Goal: Information Seeking & Learning: Learn about a topic

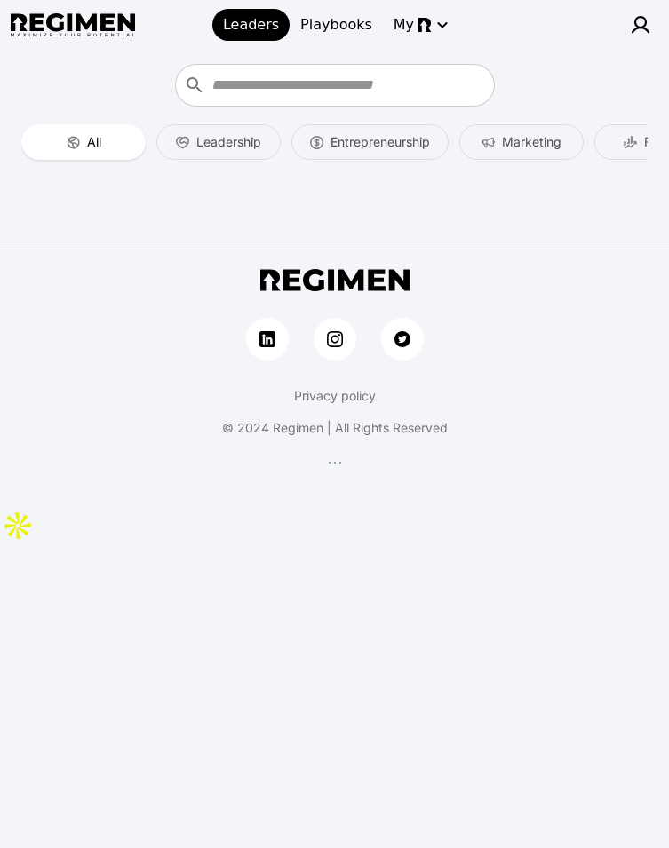
click at [639, 26] on img at bounding box center [640, 24] width 21 height 21
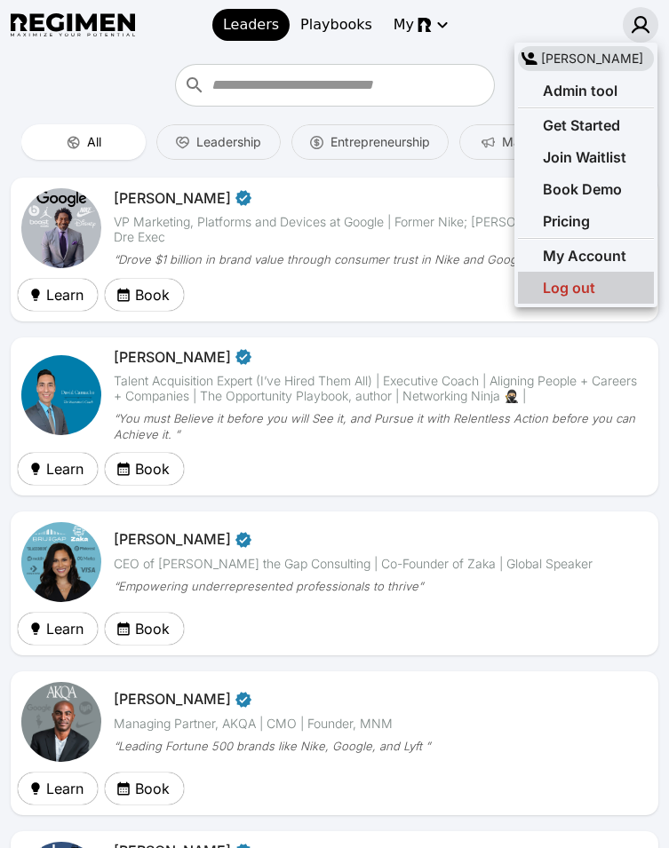
click at [567, 286] on span "Log out" at bounding box center [569, 288] width 52 height 18
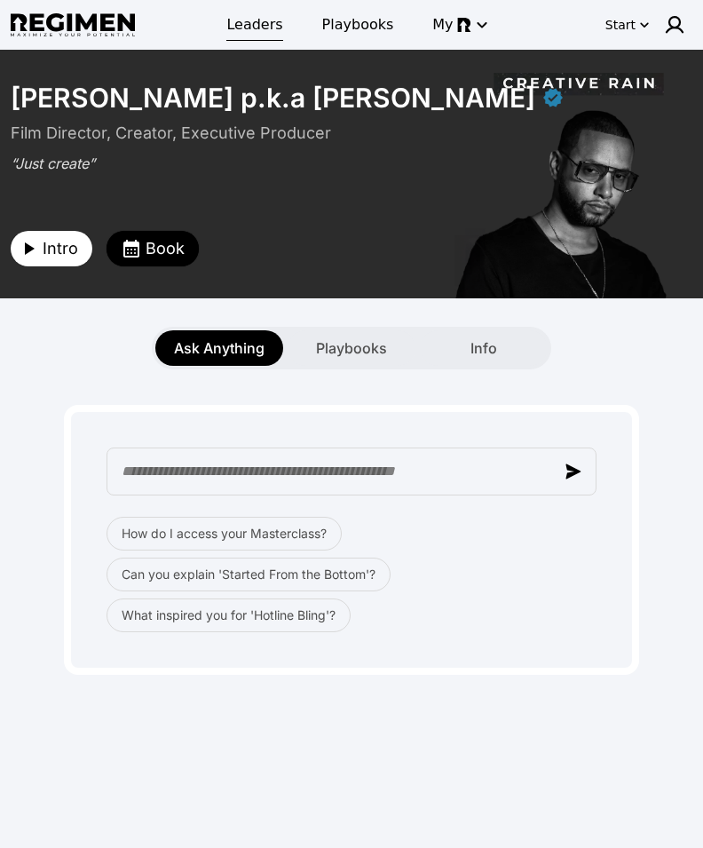
click at [274, 28] on span "Leaders" at bounding box center [254, 24] width 56 height 21
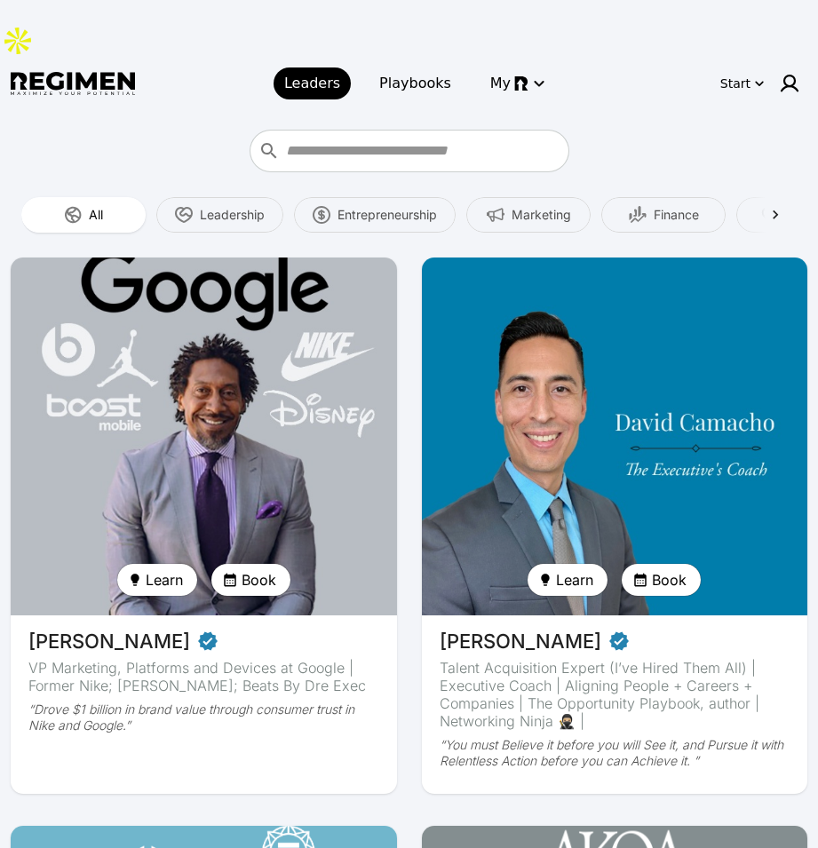
click at [154, 336] on img at bounding box center [203, 436] width 398 height 369
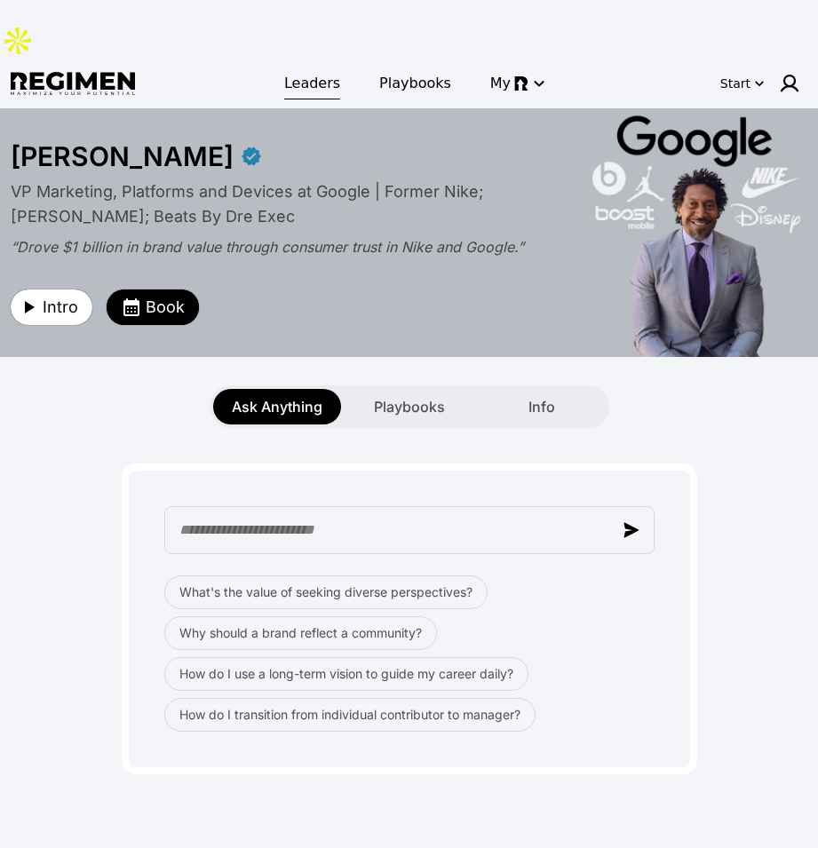
click at [321, 73] on span "Leaders" at bounding box center [312, 83] width 56 height 21
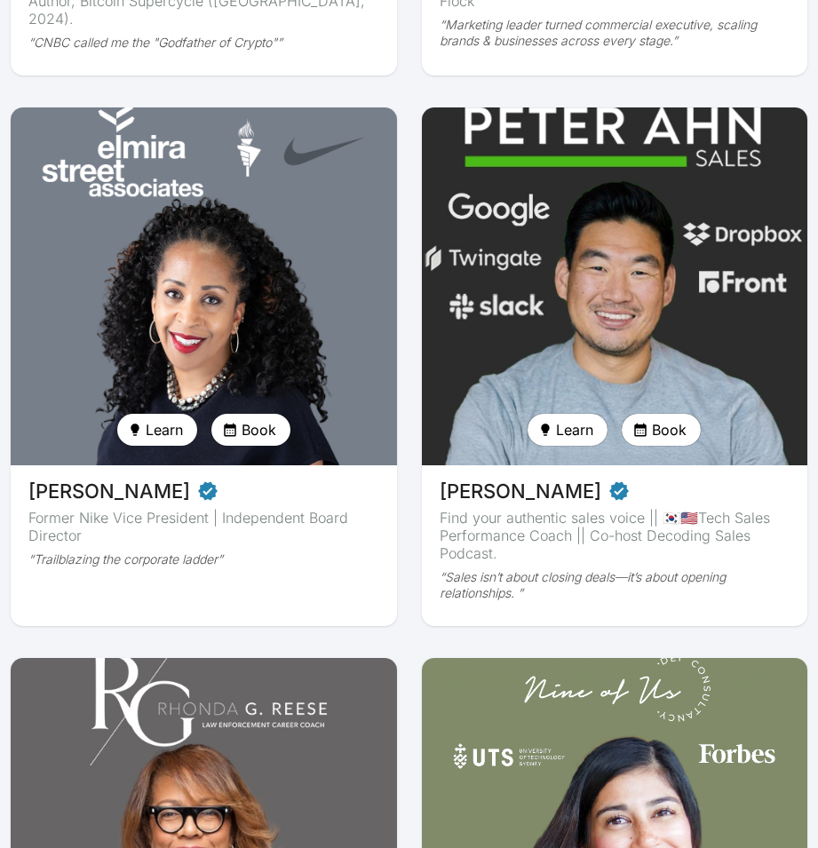
scroll to position [2887, 0]
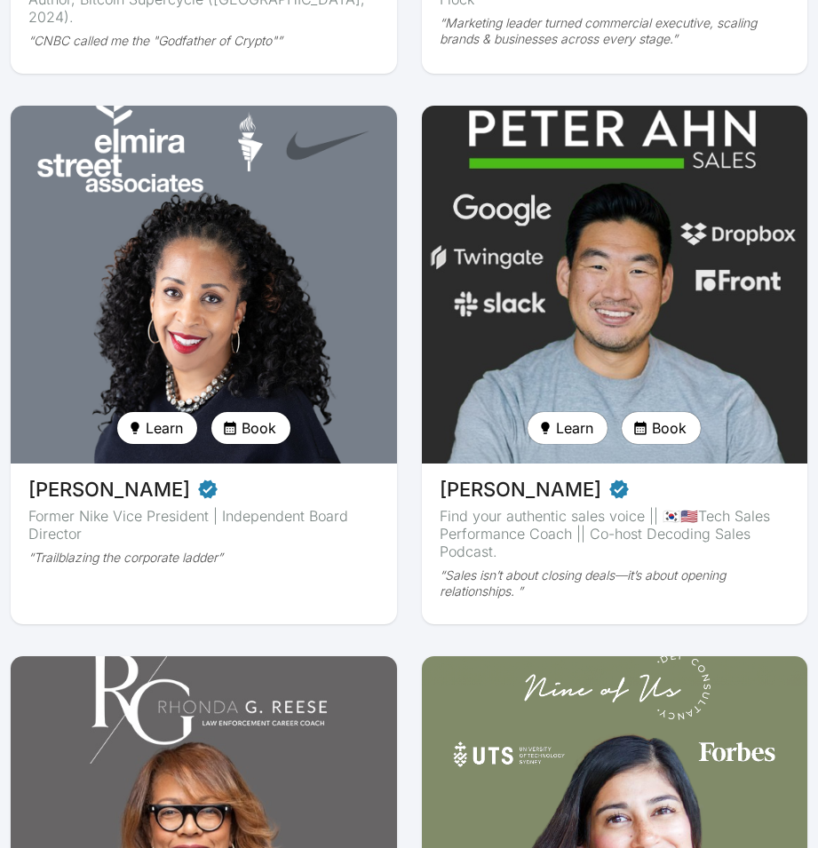
click at [258, 244] on img at bounding box center [203, 284] width 398 height 369
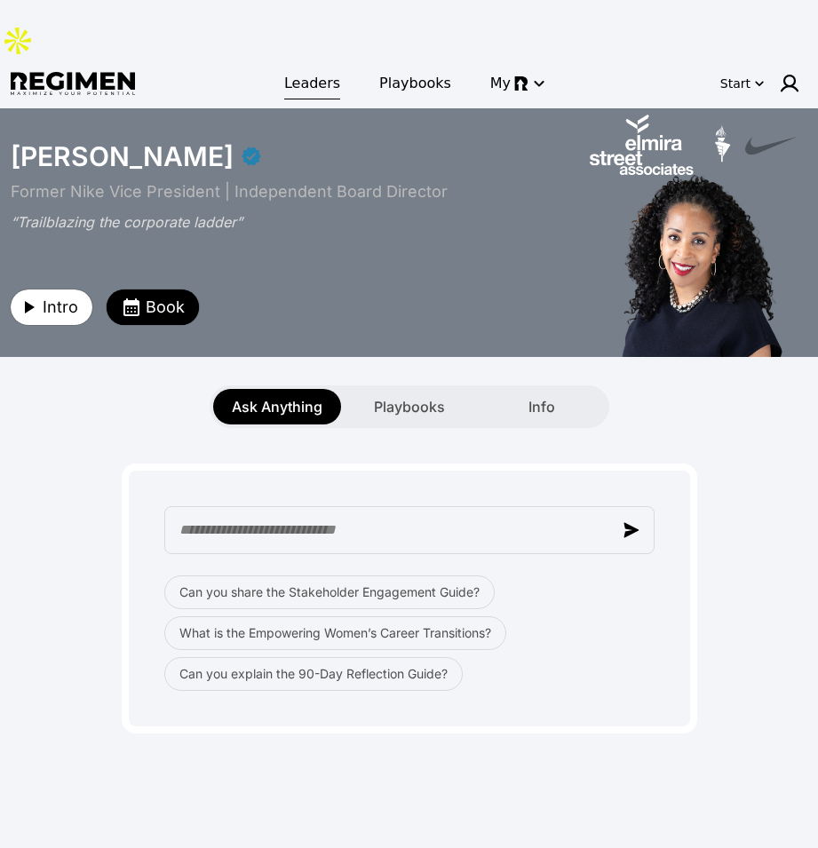
click at [297, 73] on span "Leaders" at bounding box center [312, 83] width 56 height 21
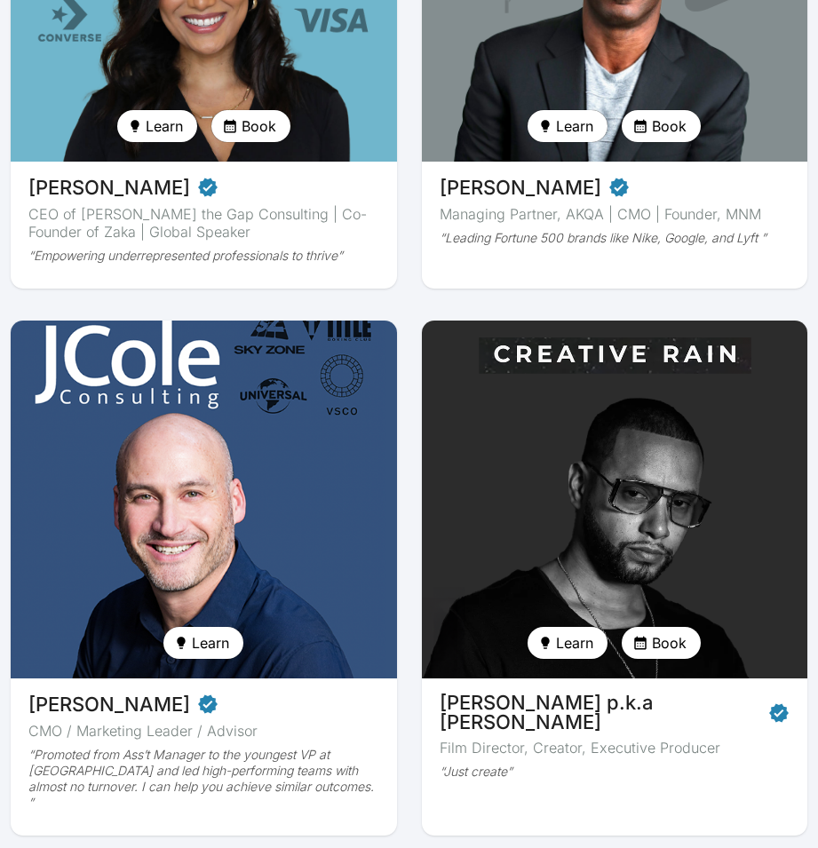
scroll to position [750, 0]
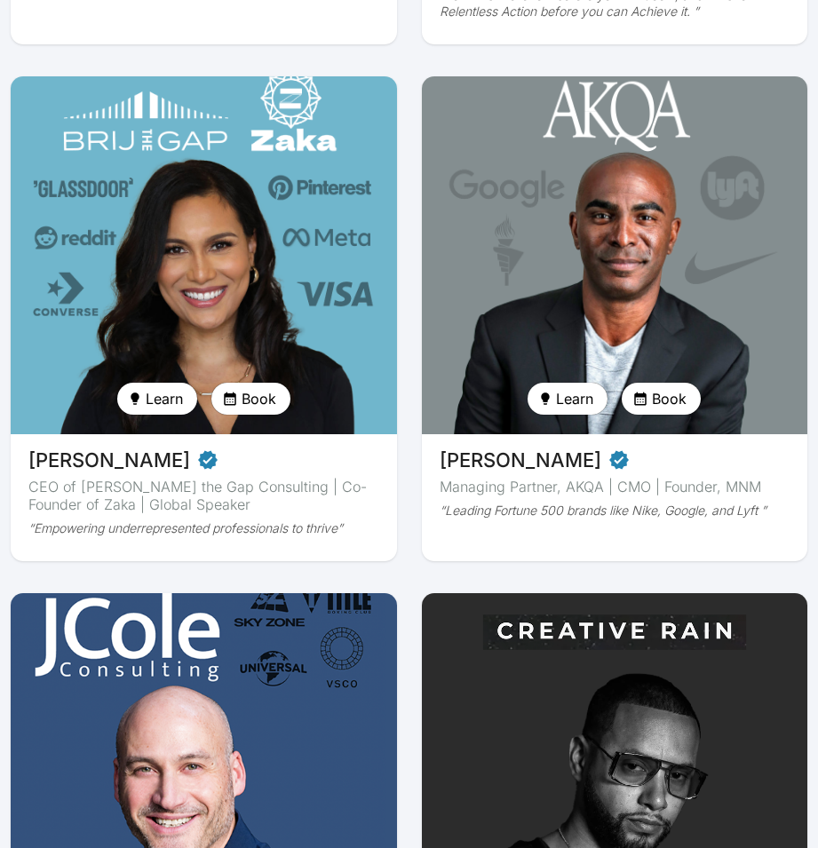
click at [257, 209] on img at bounding box center [203, 255] width 398 height 369
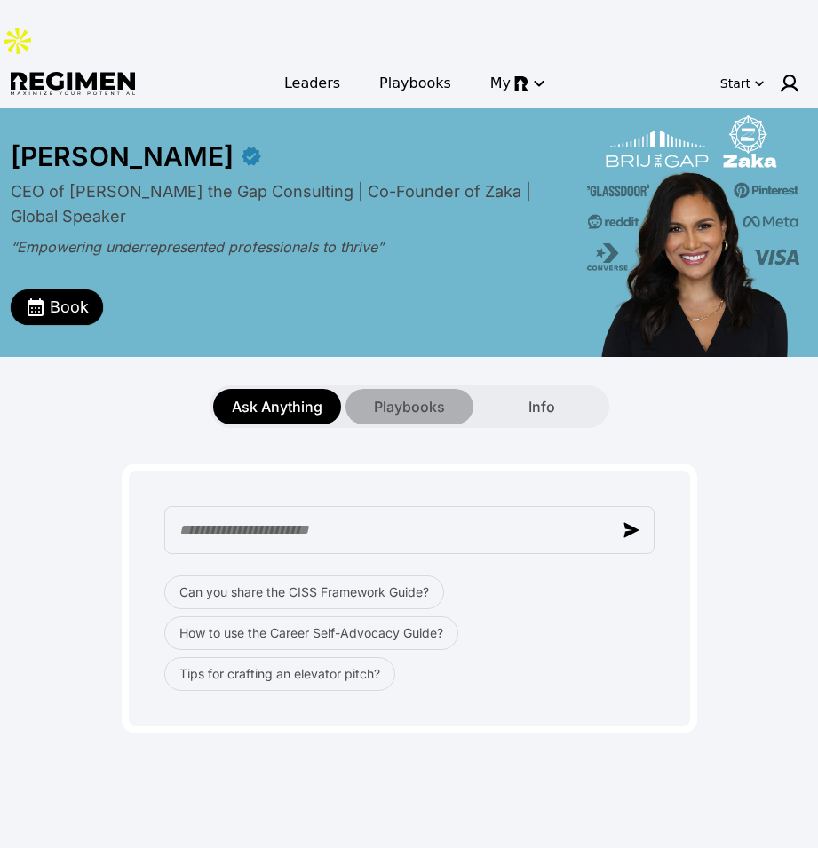
click at [375, 389] on div "Playbooks" at bounding box center [409, 407] width 128 height 36
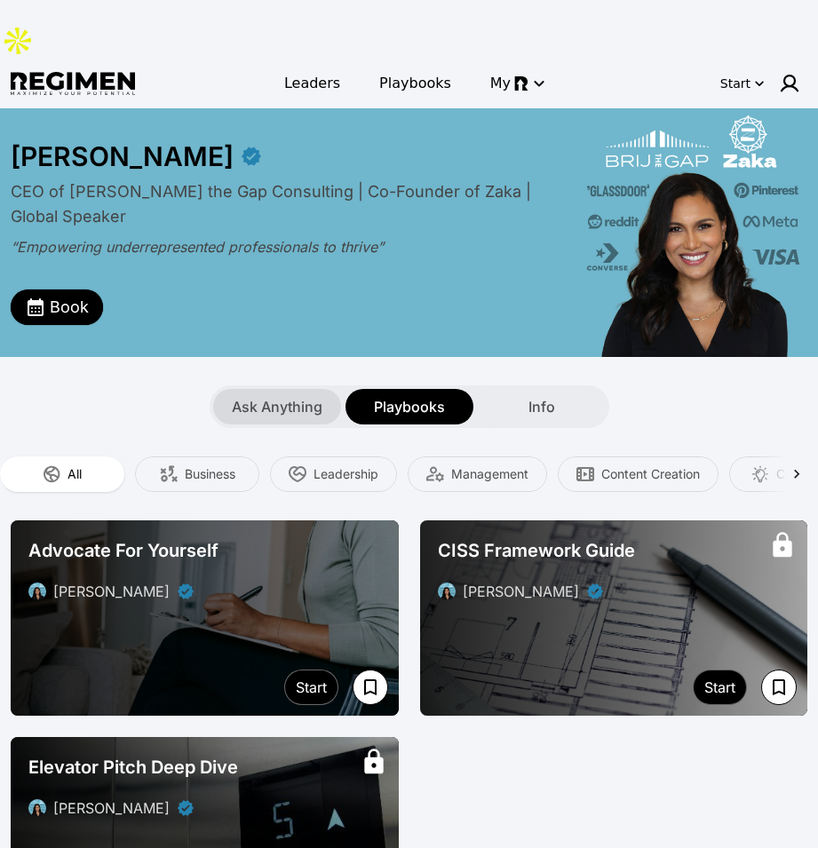
click at [290, 396] on span "Ask Anything" at bounding box center [277, 406] width 91 height 21
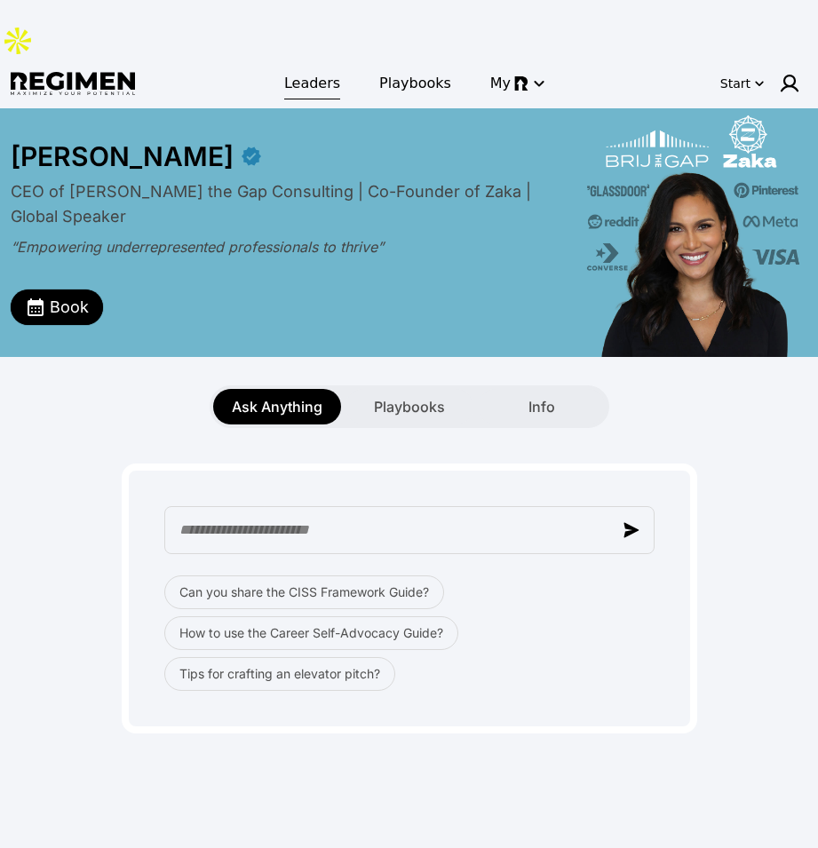
click at [321, 73] on span "Leaders" at bounding box center [312, 83] width 56 height 21
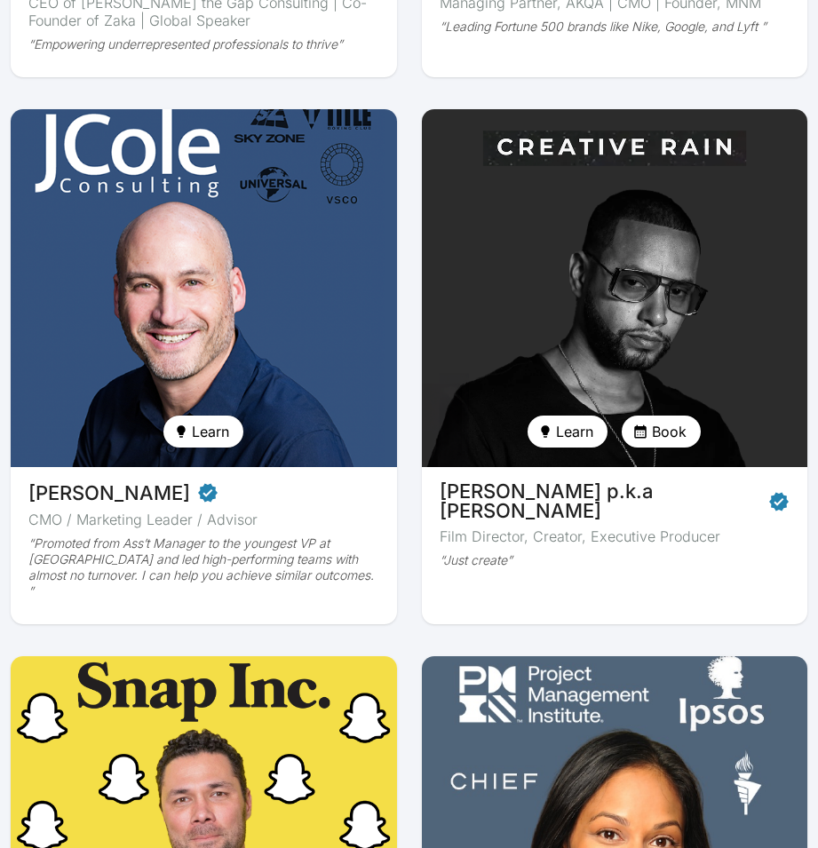
scroll to position [1389, 0]
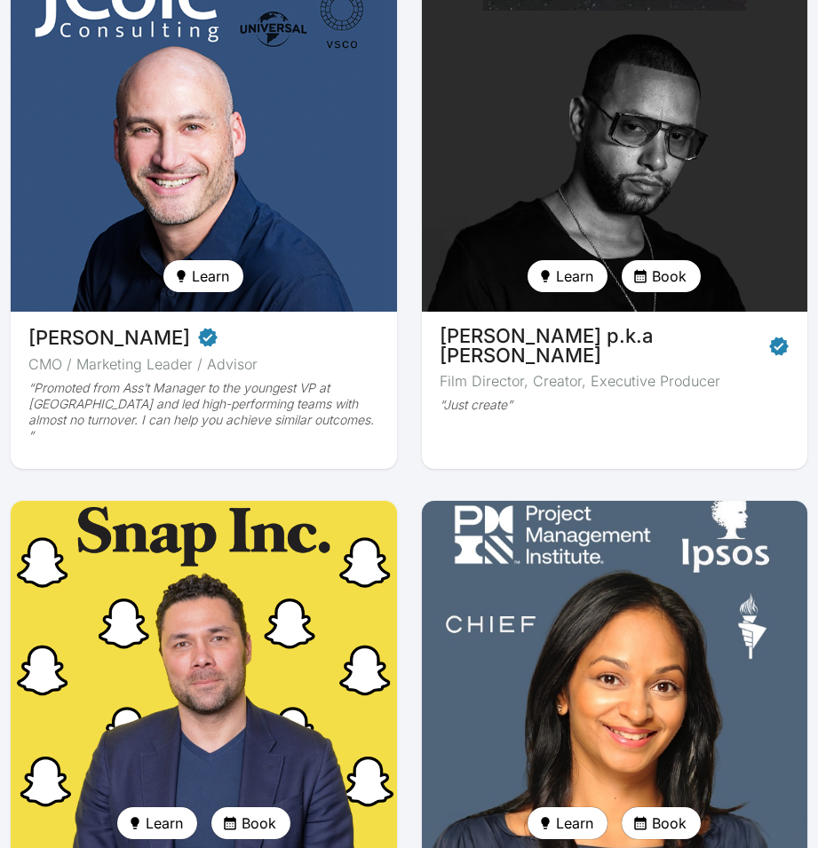
click at [584, 548] on img at bounding box center [615, 680] width 398 height 369
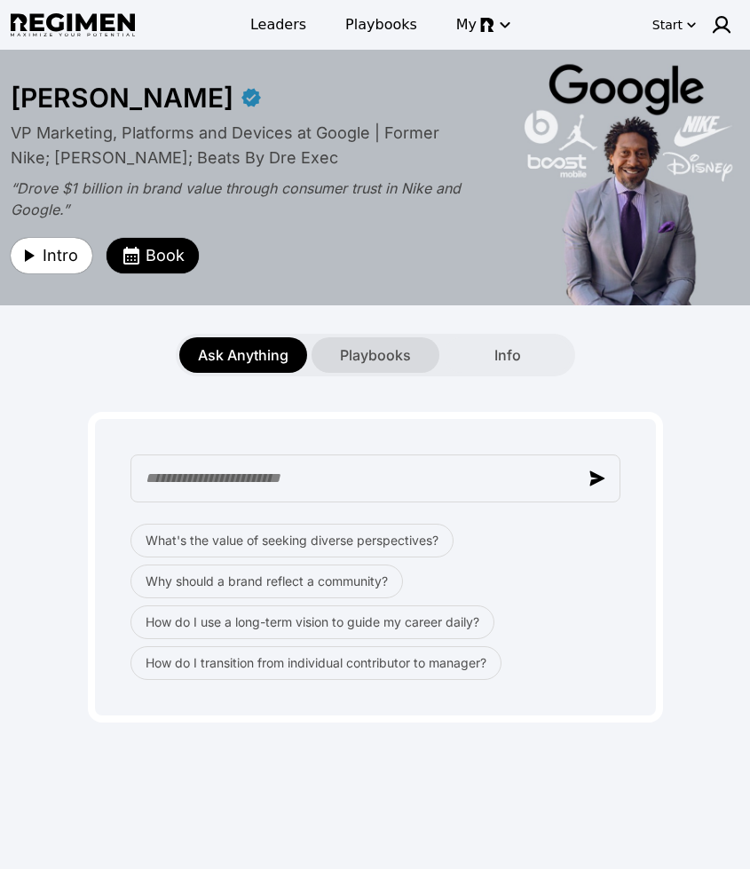
click at [374, 361] on span "Playbooks" at bounding box center [375, 355] width 71 height 21
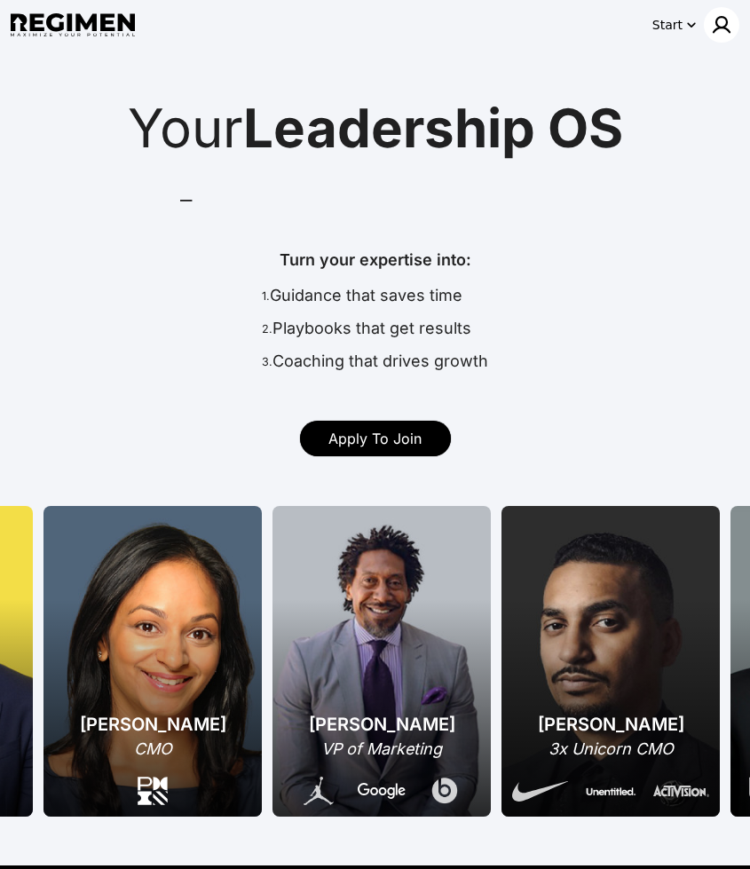
click at [729, 29] on img at bounding box center [721, 24] width 21 height 21
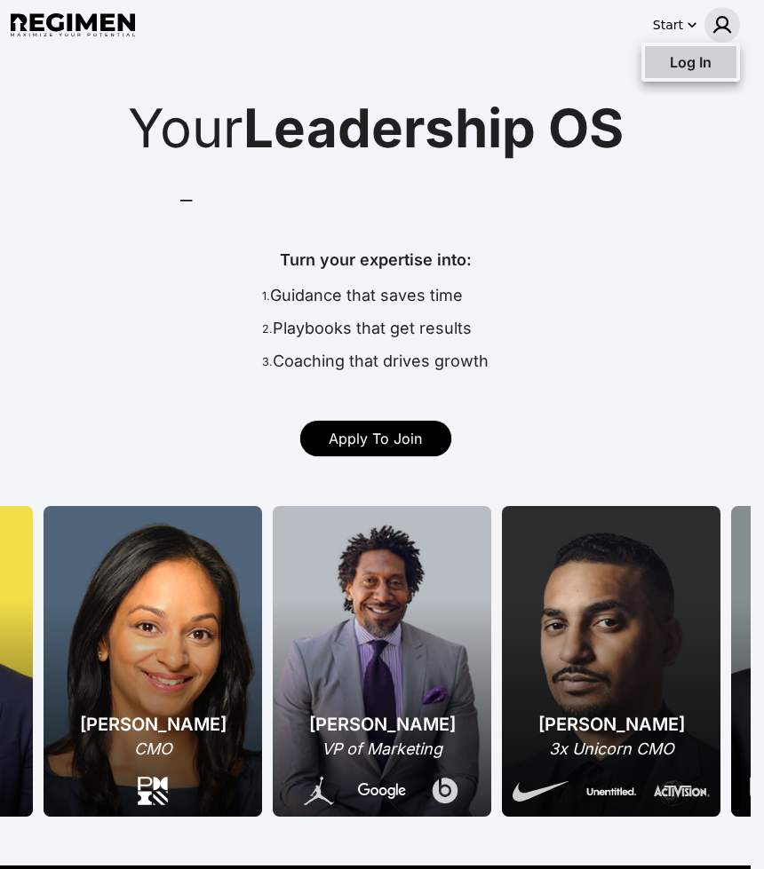
click at [709, 68] on span "Log In" at bounding box center [691, 62] width 42 height 18
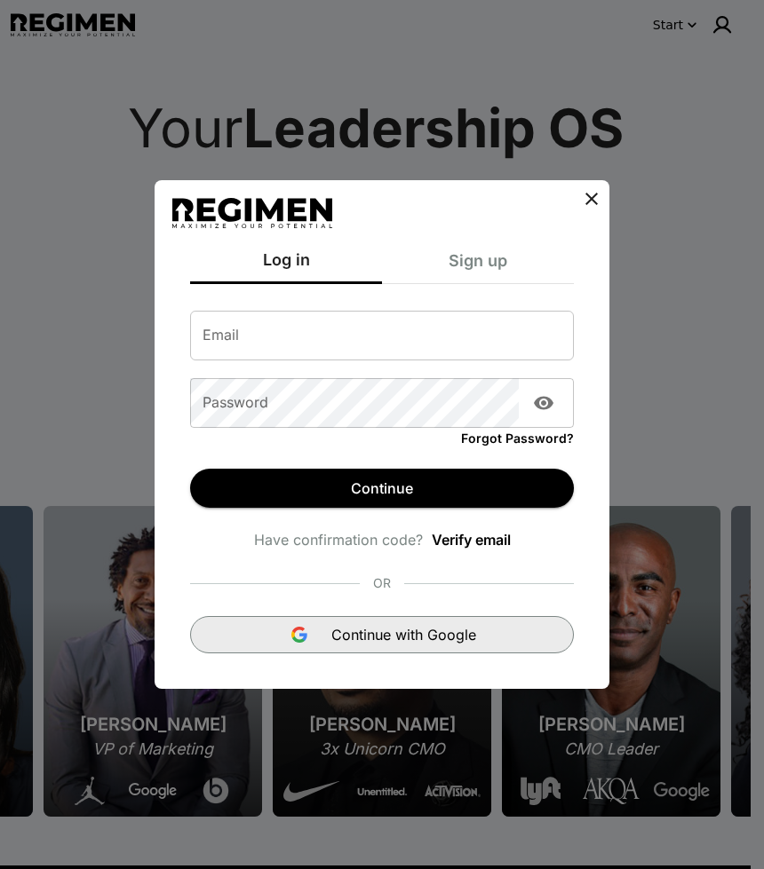
click at [452, 632] on span "Continue with Google" at bounding box center [403, 634] width 145 height 21
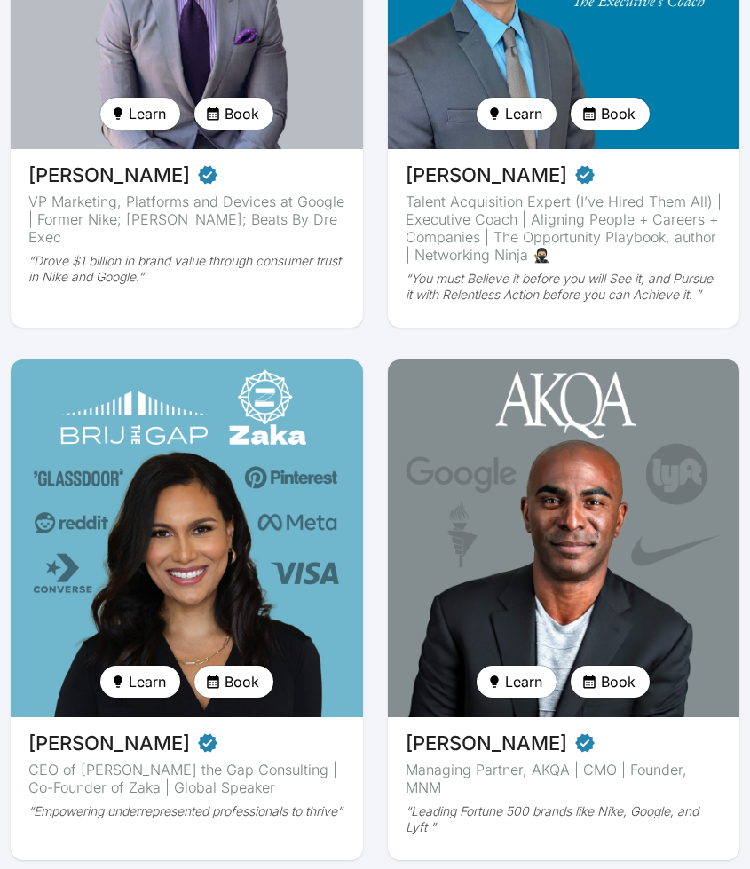
scroll to position [470, 0]
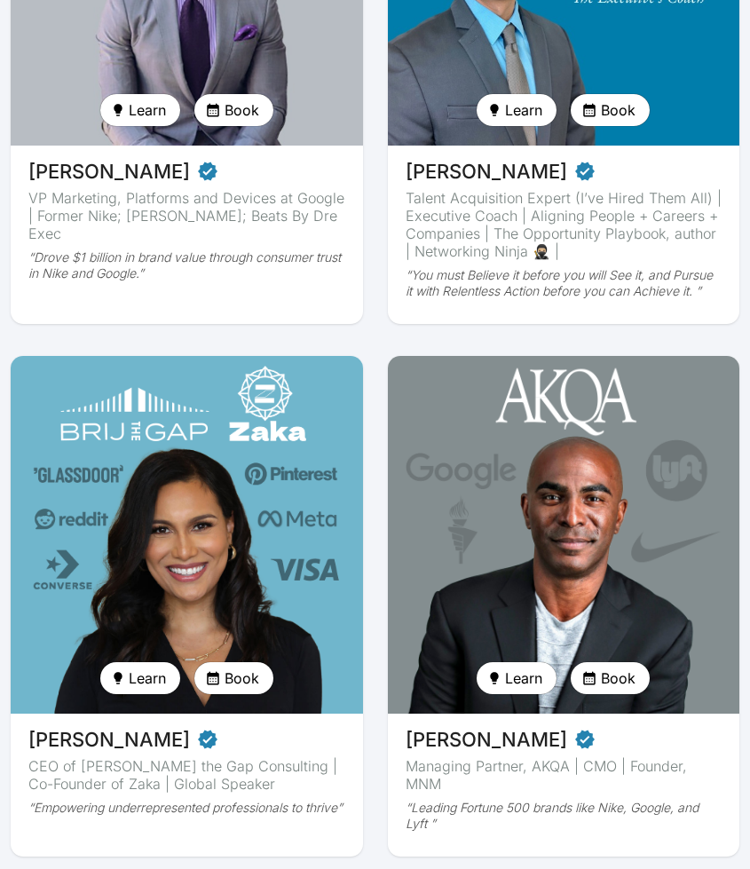
click at [551, 493] on img at bounding box center [564, 535] width 362 height 369
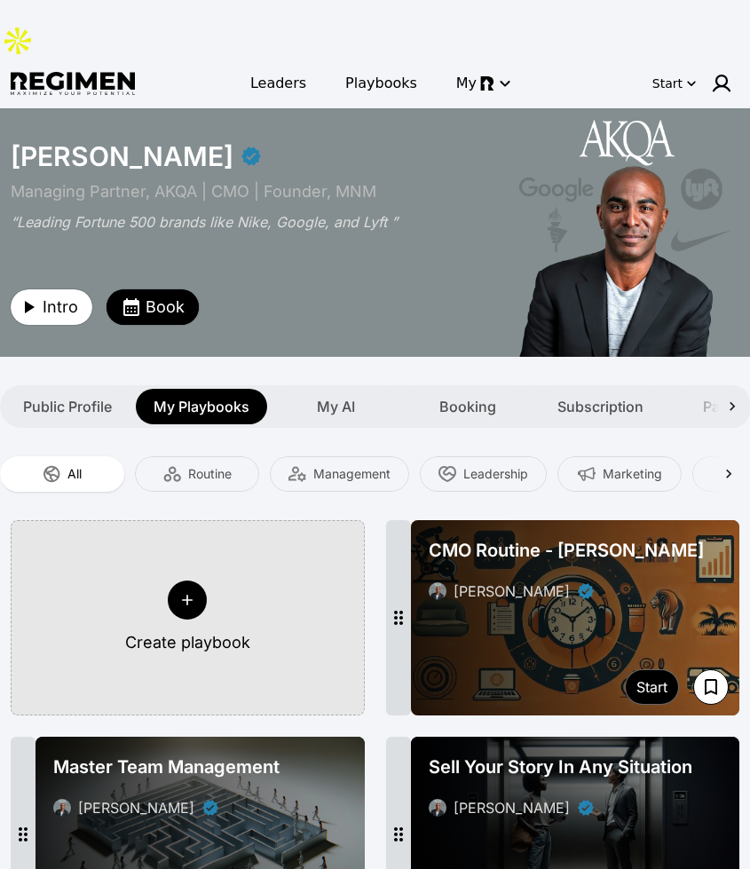
click at [544, 538] on span "CMO Routine - Jabari Hearn" at bounding box center [566, 550] width 275 height 25
click at [577, 538] on span "CMO Routine - Jabari Hearn" at bounding box center [566, 550] width 275 height 25
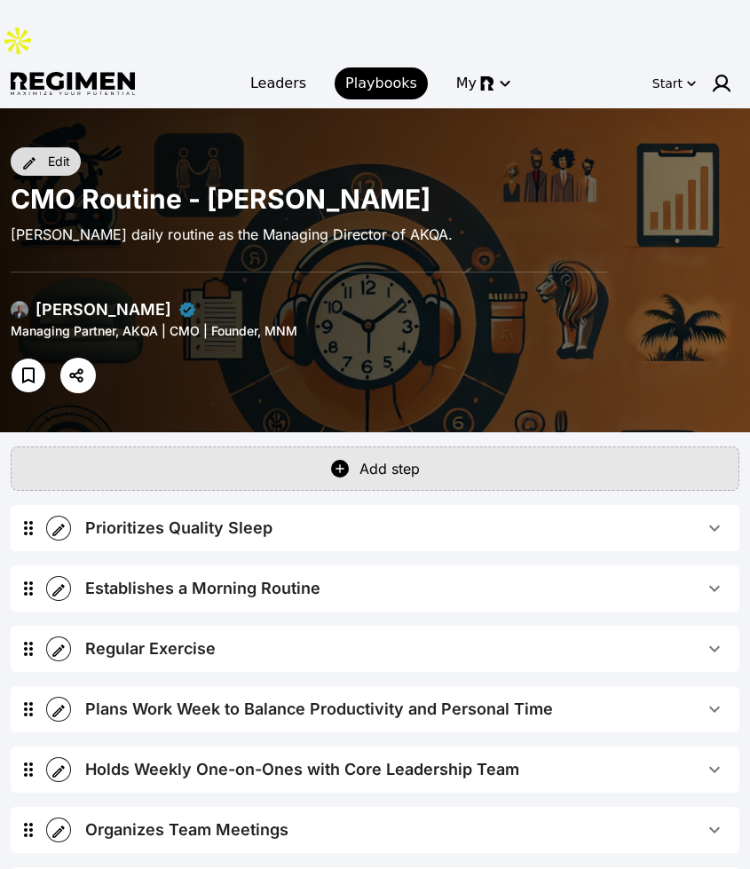
click at [67, 153] on div "Edit" at bounding box center [59, 162] width 22 height 18
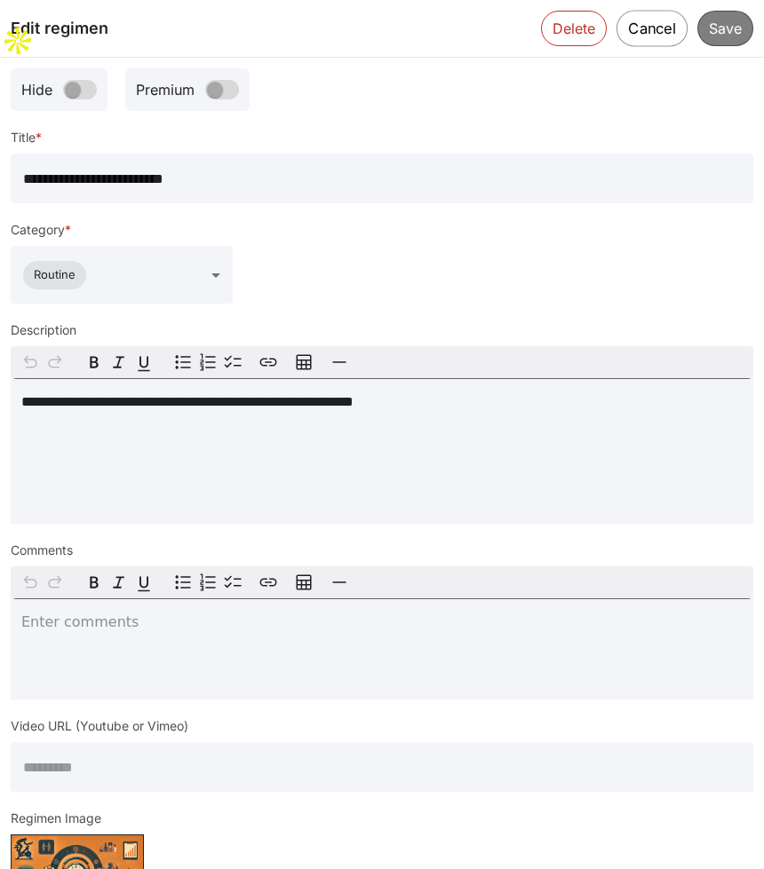
click at [653, 20] on button "Cancel" at bounding box center [651, 28] width 71 height 36
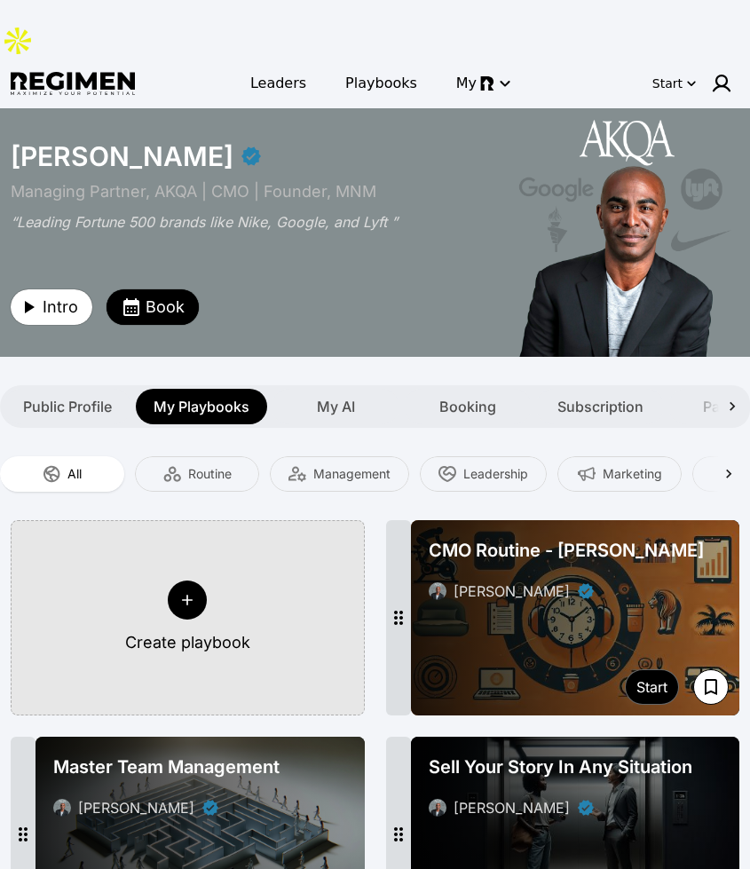
click at [311, 748] on div "Master Team Management Jabari Hearn" at bounding box center [200, 787] width 308 height 78
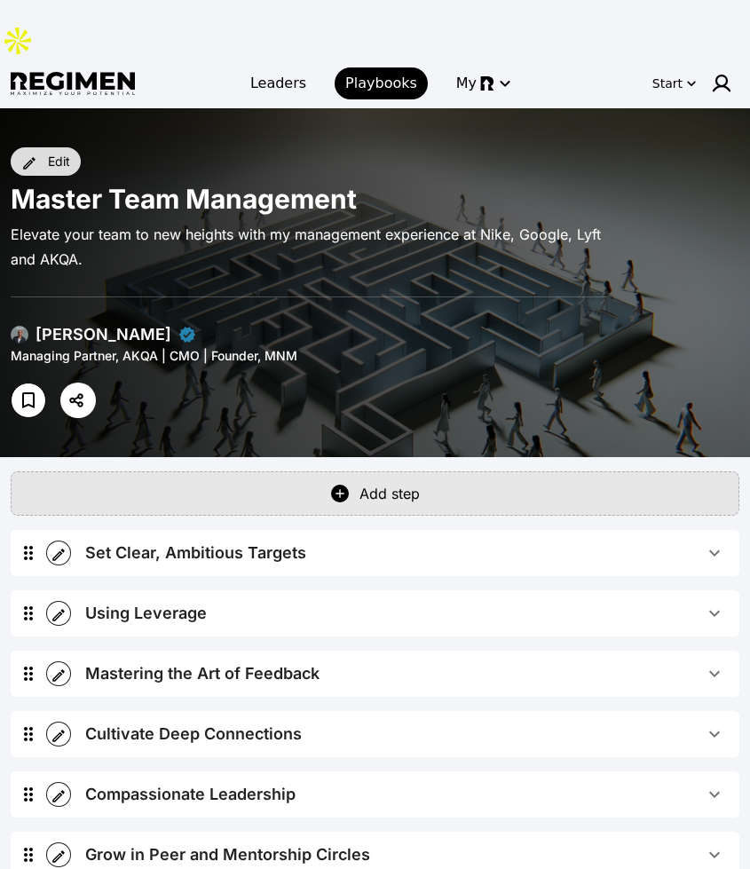
click at [44, 147] on button "Edit" at bounding box center [46, 161] width 70 height 28
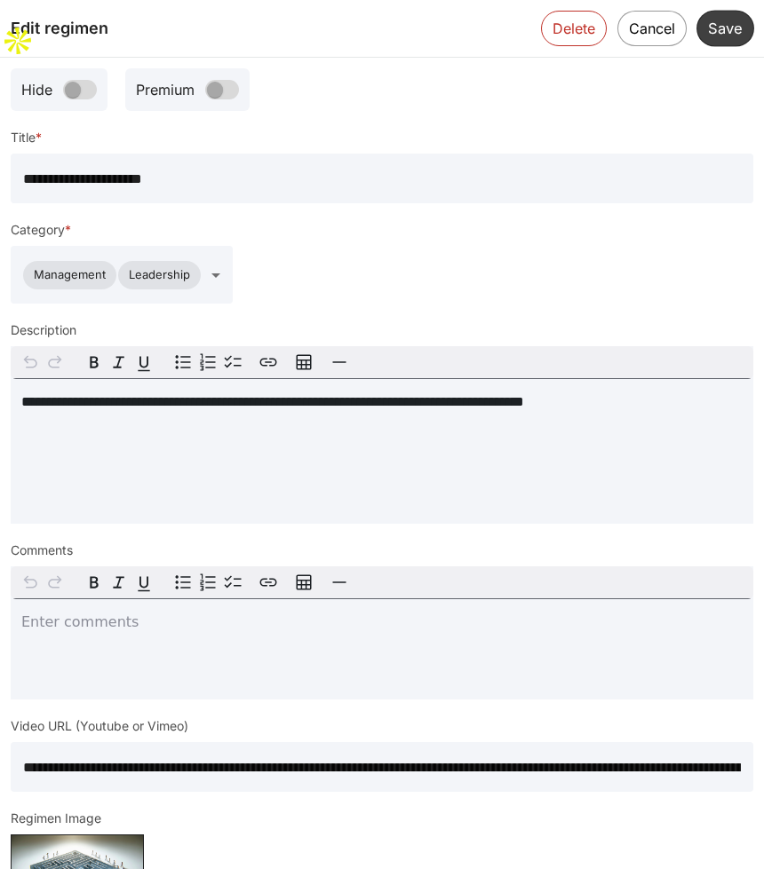
click at [736, 20] on button "Save" at bounding box center [725, 28] width 58 height 36
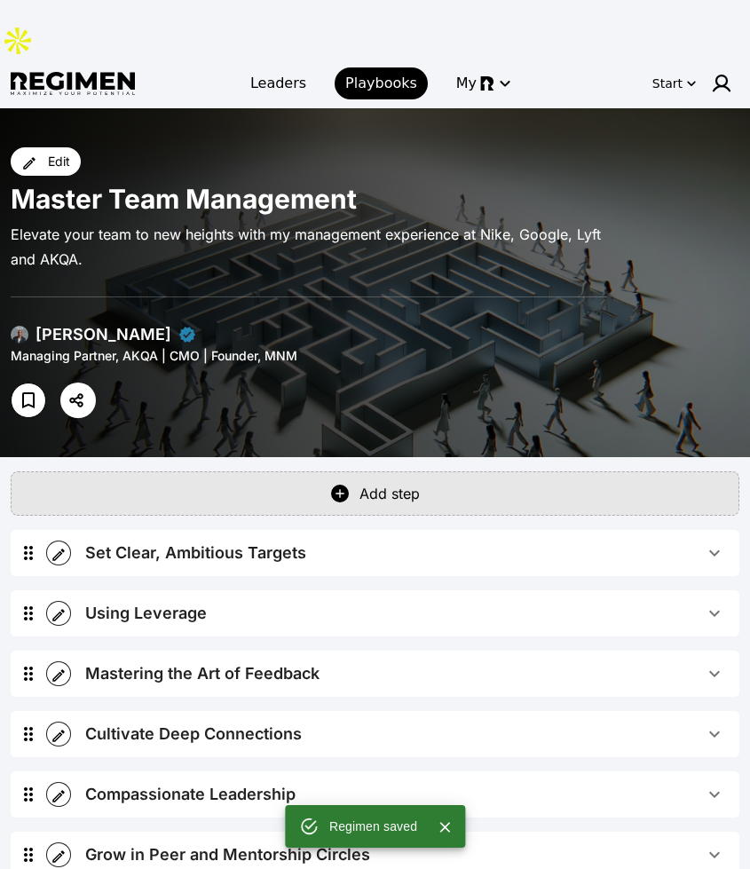
click at [15, 326] on img at bounding box center [20, 335] width 18 height 18
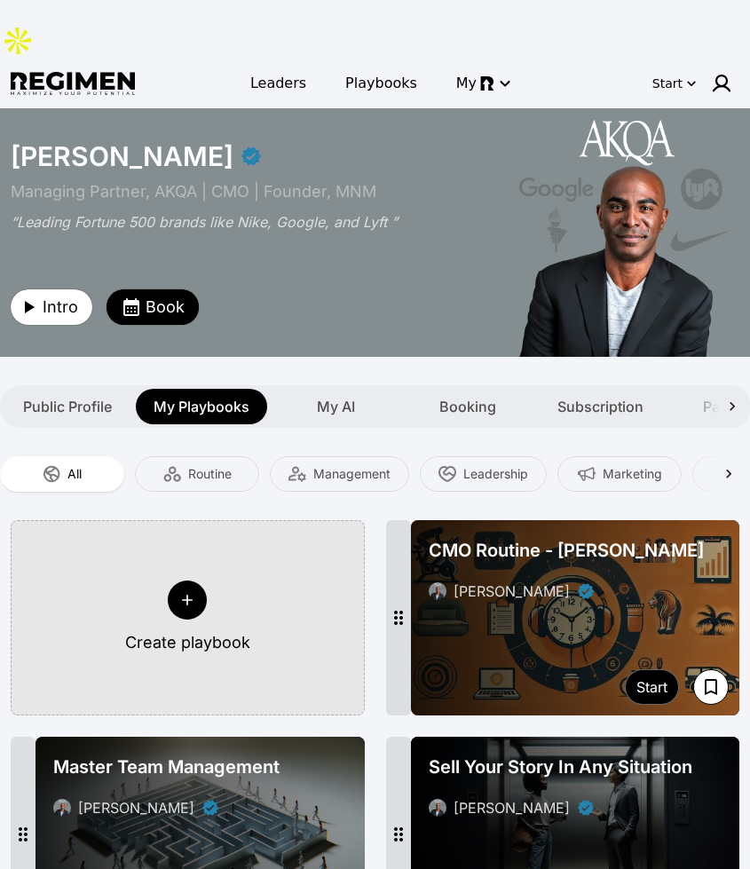
click at [607, 755] on span "Sell Your Story In Any Situation" at bounding box center [561, 767] width 264 height 25
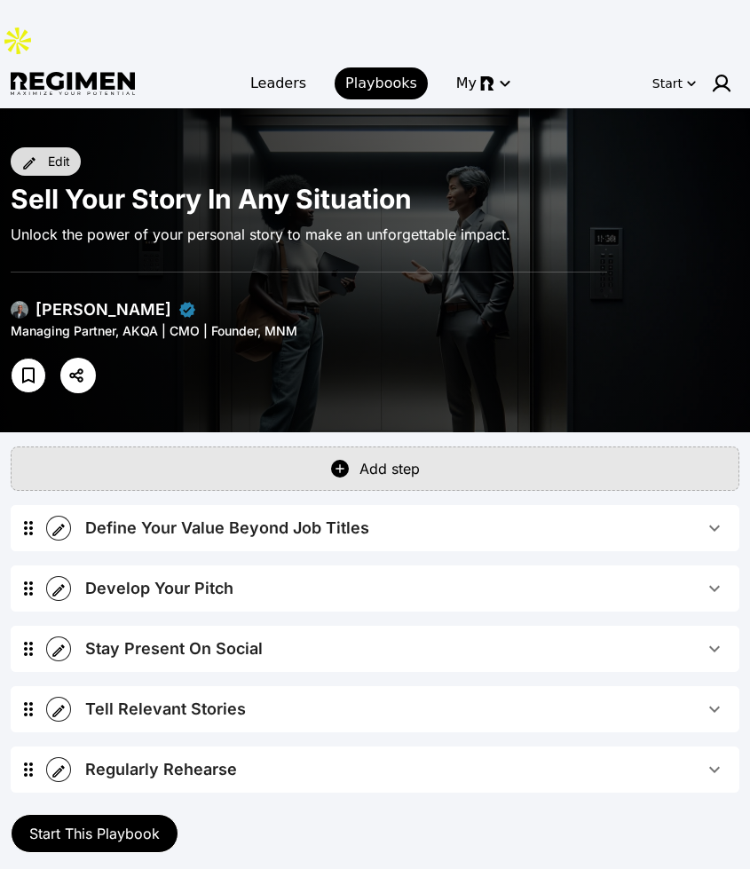
click at [60, 153] on div "Edit" at bounding box center [59, 162] width 22 height 18
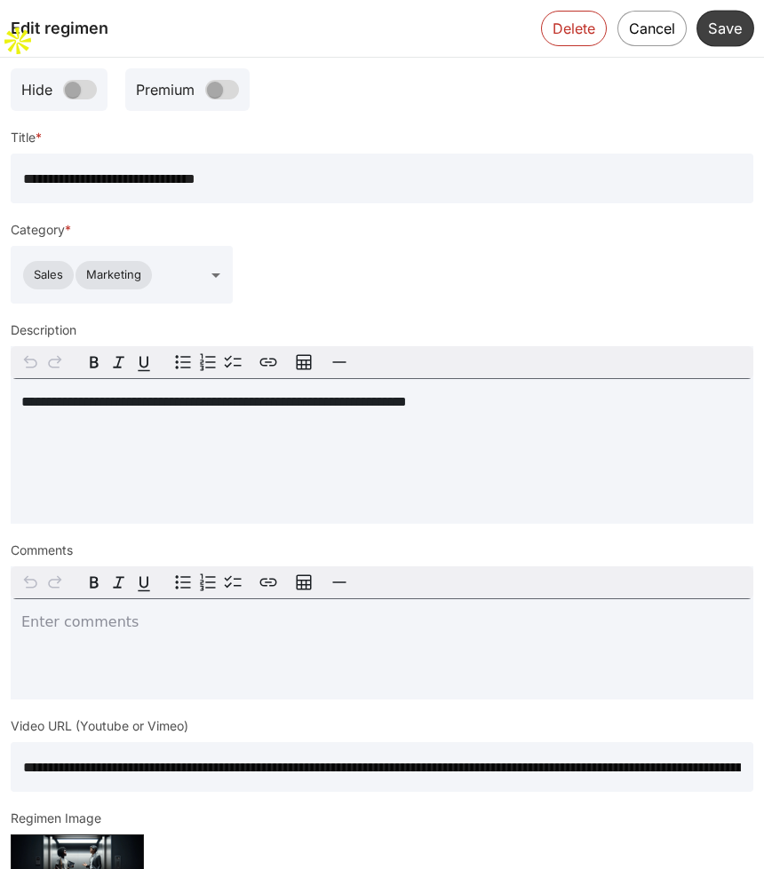
click at [719, 27] on button "Save" at bounding box center [725, 28] width 58 height 36
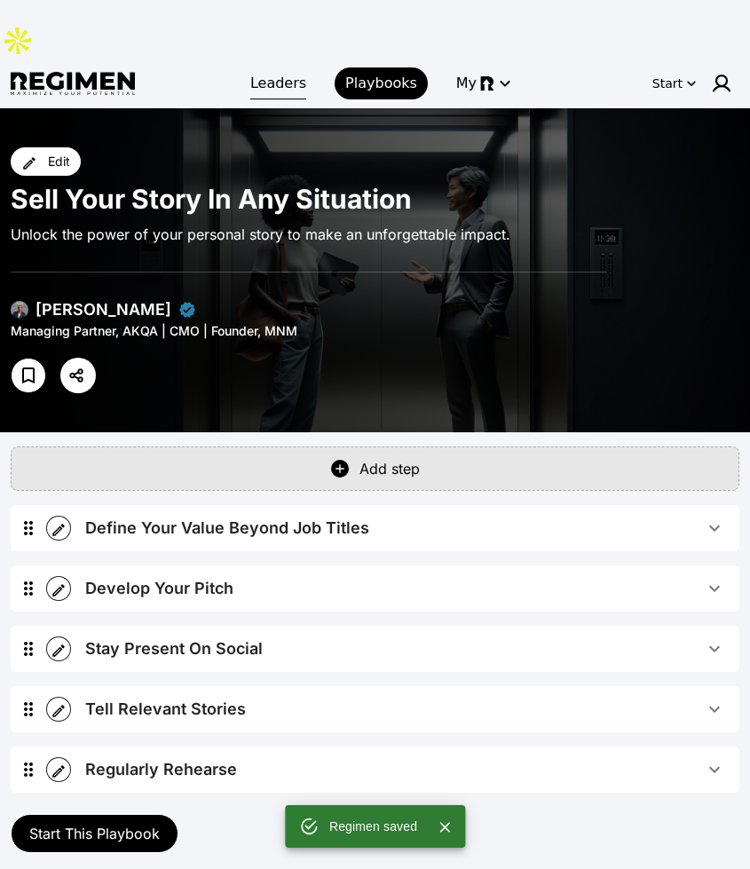
click at [295, 73] on span "Leaders" at bounding box center [278, 83] width 56 height 21
